Goal: Task Accomplishment & Management: Complete application form

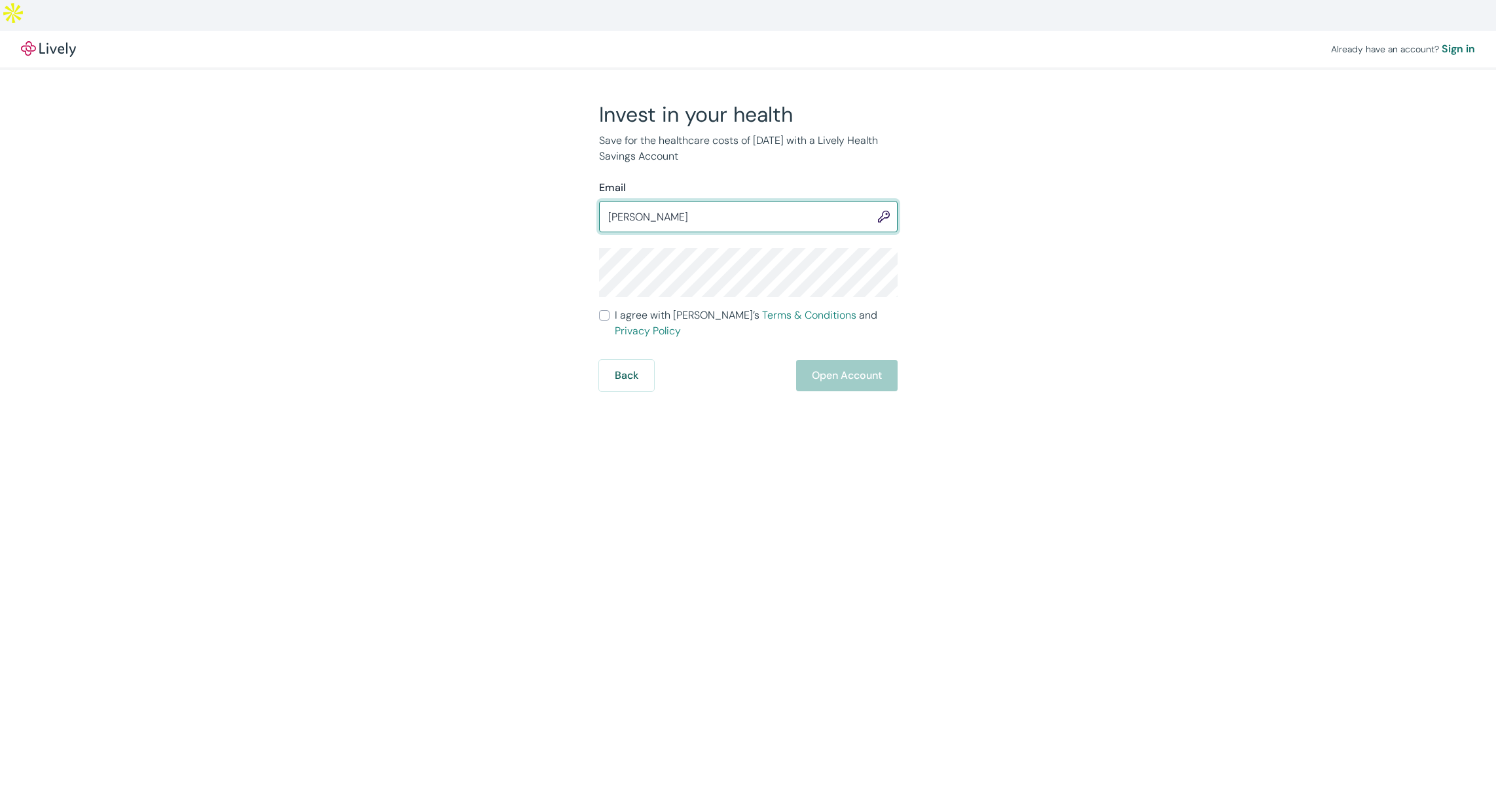
type input "[PERSON_NAME]"
click at [761, 204] on input "Email" at bounding box center [748, 217] width 298 height 26
type input "Ashley@CloudConduction.com"
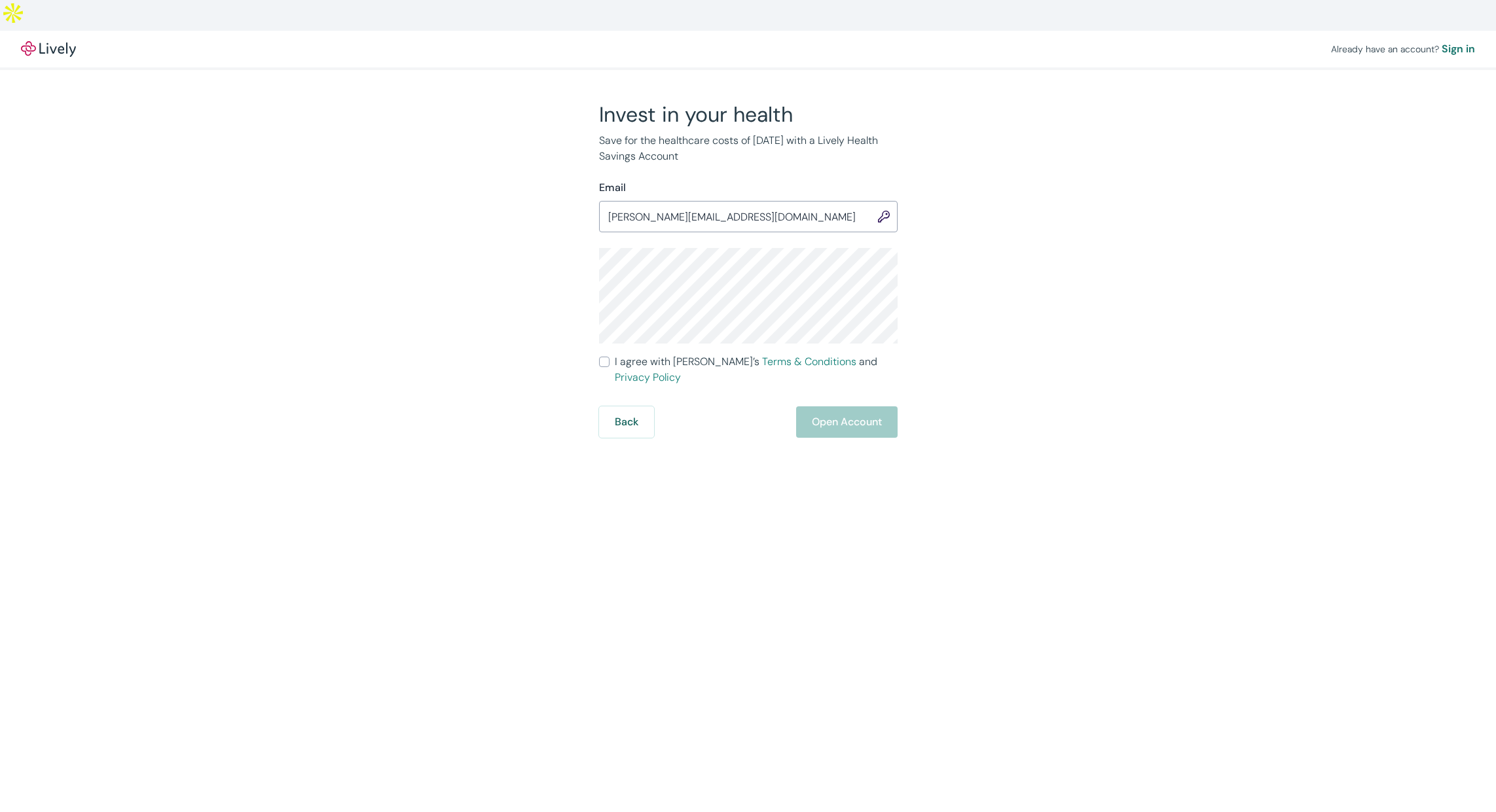
click at [605, 356] on input "I agree with Lively’s Terms & Conditions and Privacy Policy" at bounding box center [604, 362] width 11 height 11
checkbox input "true"
click at [808, 407] on button "Open Account" at bounding box center [847, 423] width 101 height 32
